Goal: Task Accomplishment & Management: Use online tool/utility

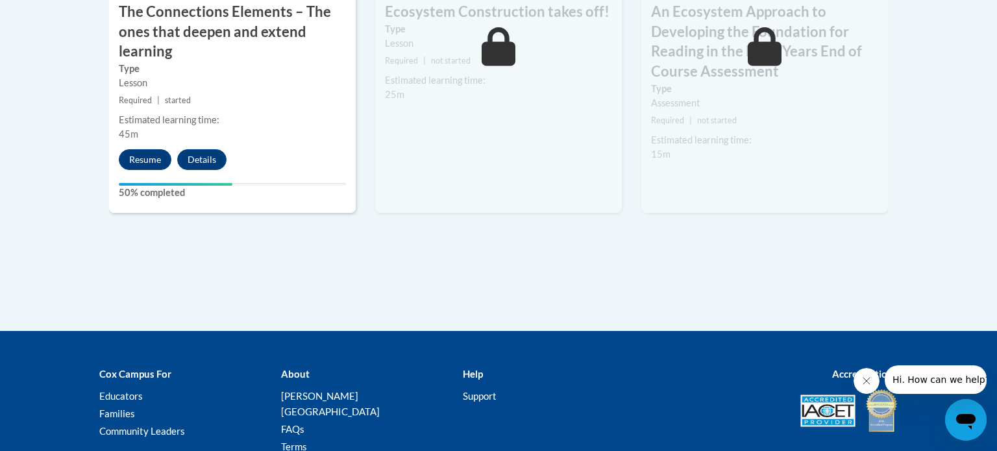
scroll to position [1326, 0]
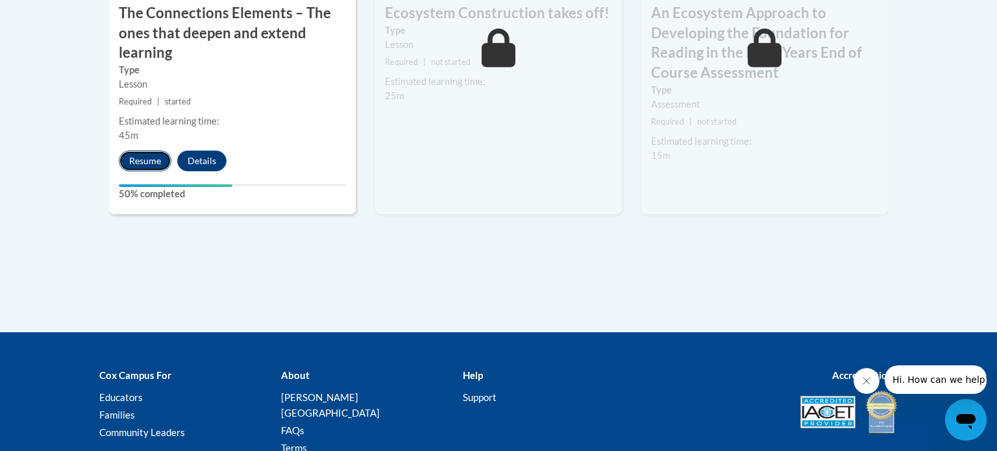
click at [151, 170] on button "Resume" at bounding box center [145, 161] width 53 height 21
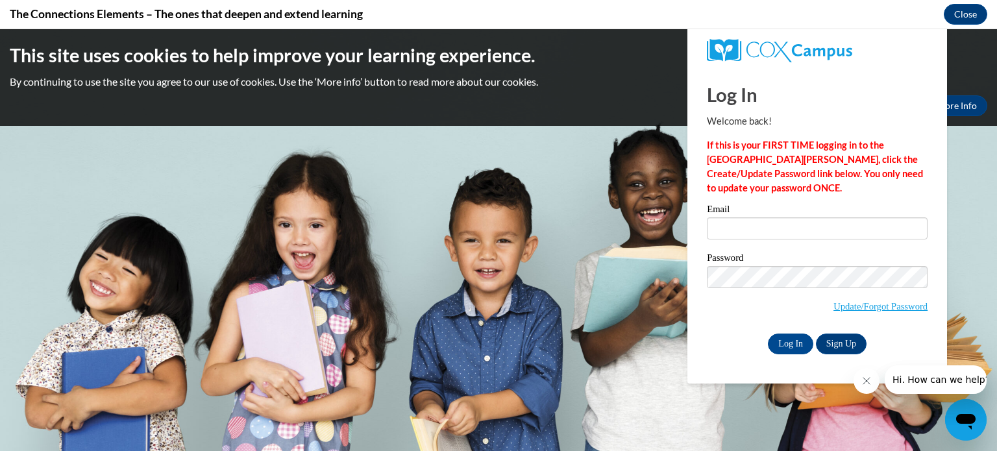
scroll to position [0, 0]
type input "[PERSON_NAME][EMAIL_ADDRESS][PERSON_NAME][DOMAIN_NAME]"
click at [790, 344] on input "Log In" at bounding box center [790, 343] width 45 height 21
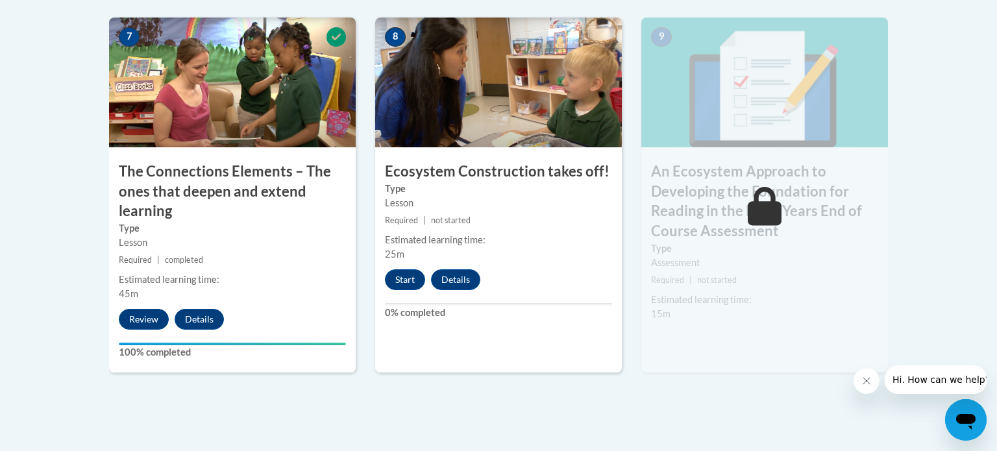
scroll to position [1142, 0]
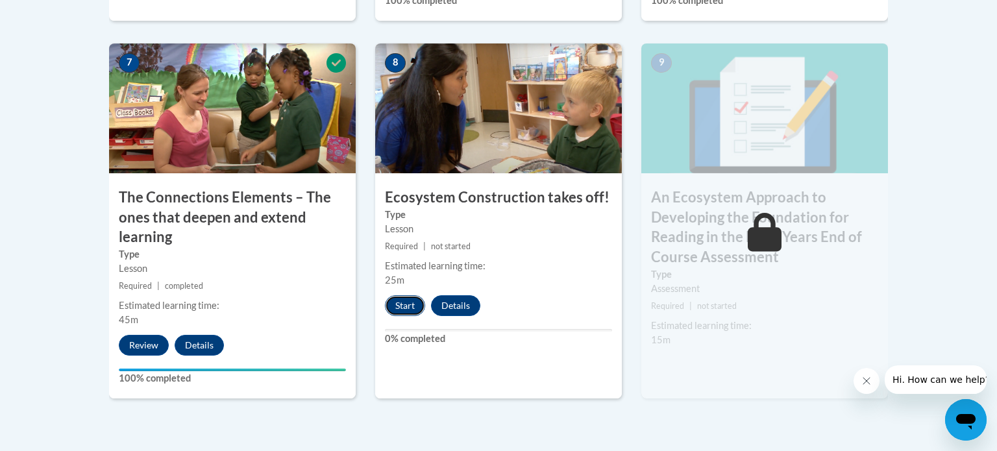
click at [411, 300] on button "Start" at bounding box center [405, 305] width 40 height 21
